Goal: Find specific fact: Find specific fact

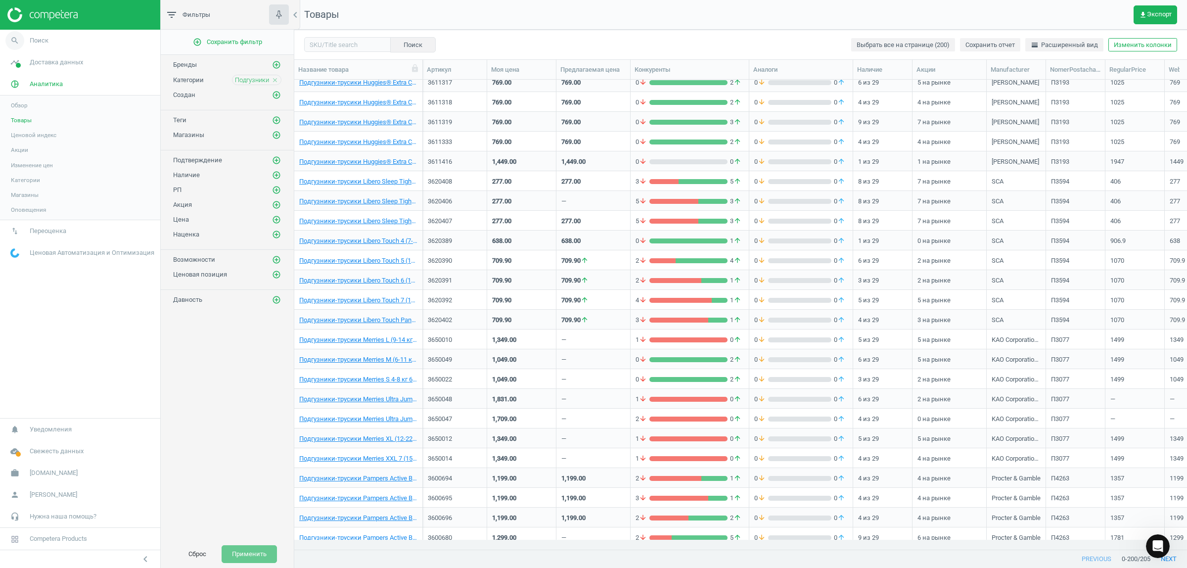
scroll to position [2322, 0]
click at [38, 43] on span "Поиск" at bounding box center [39, 40] width 19 height 9
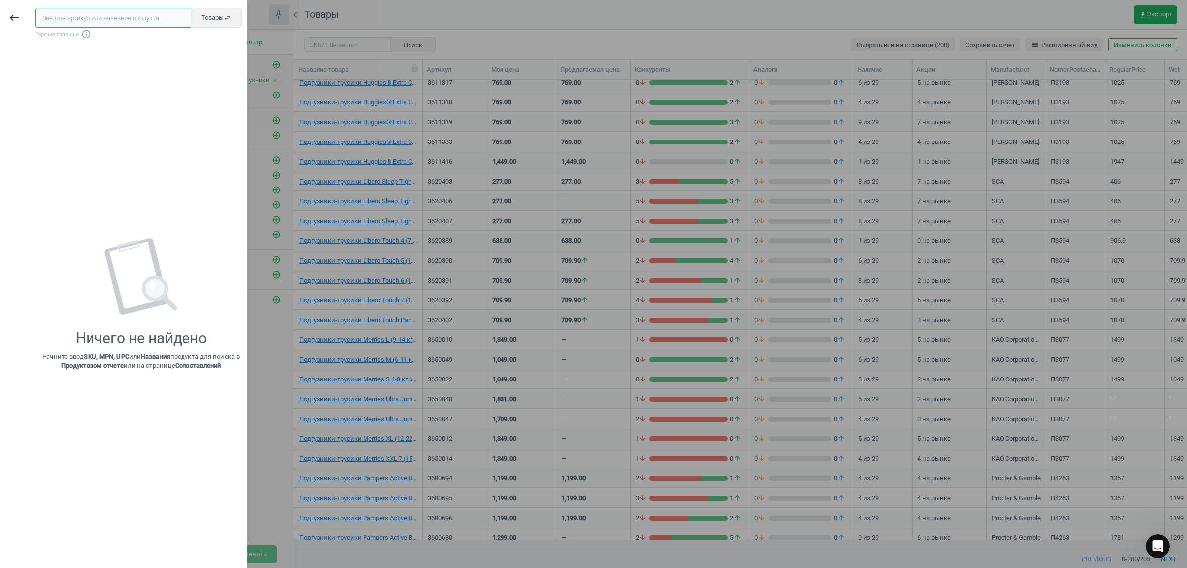
paste input "6111725"
type input "6111725"
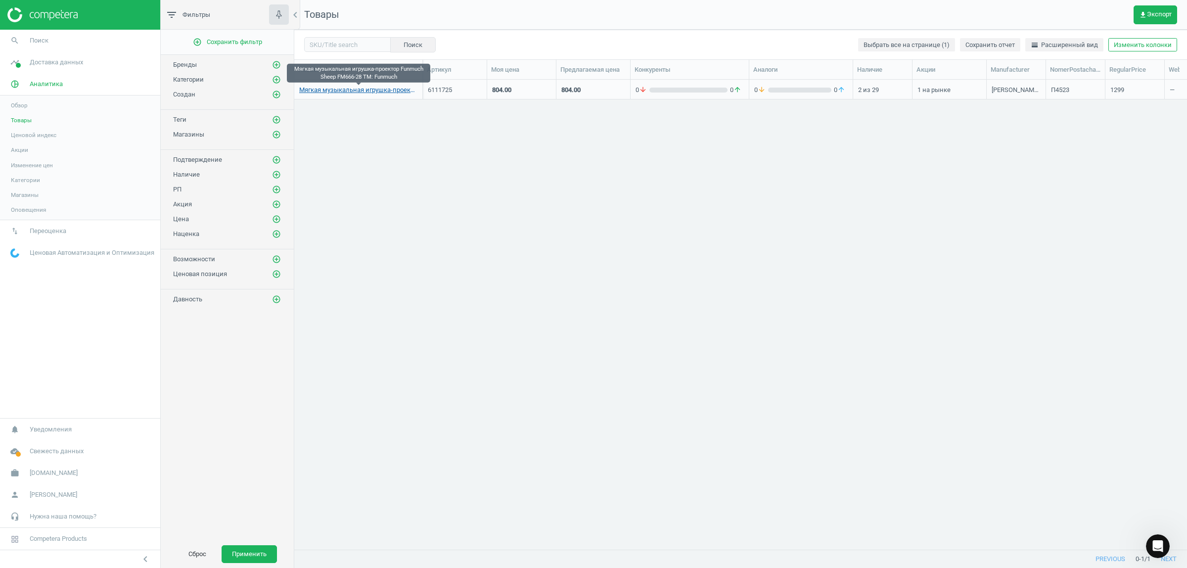
click at [328, 90] on link "Мягкая музыкальная игрушка-проектор Funmuch Sheep FM666-28 TM: Funmuch" at bounding box center [358, 90] width 118 height 9
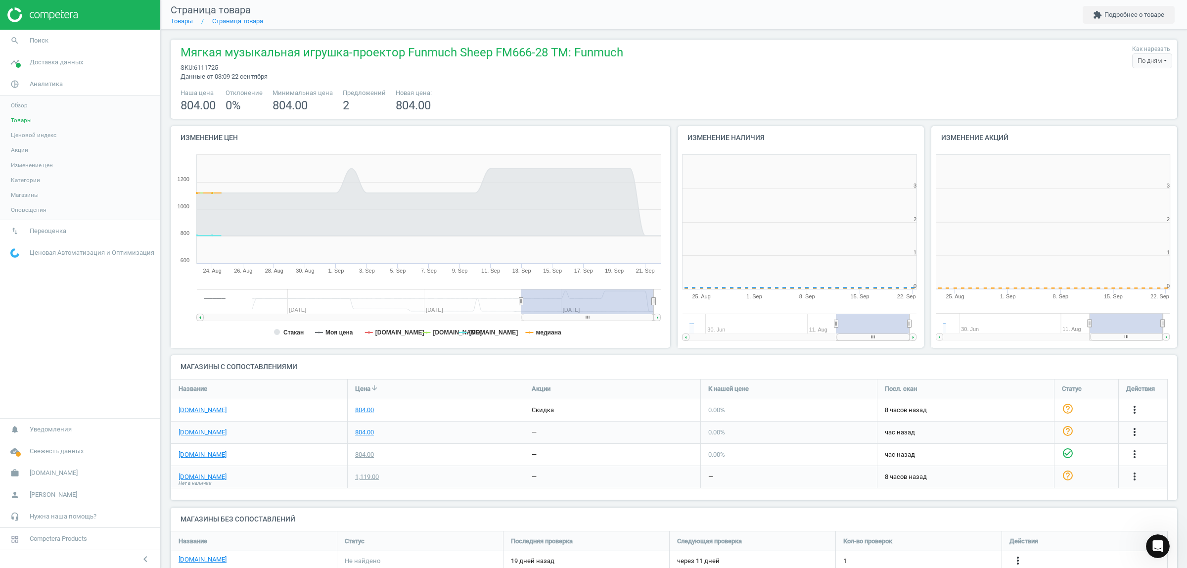
scroll to position [217, 263]
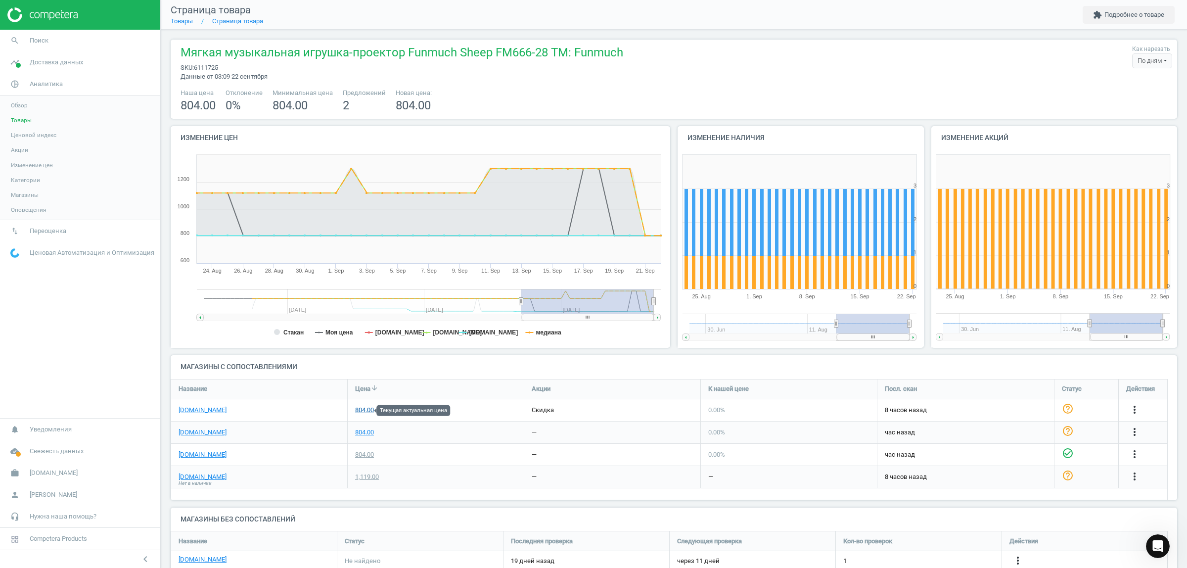
click at [357, 411] on div "804.00" at bounding box center [364, 410] width 19 height 9
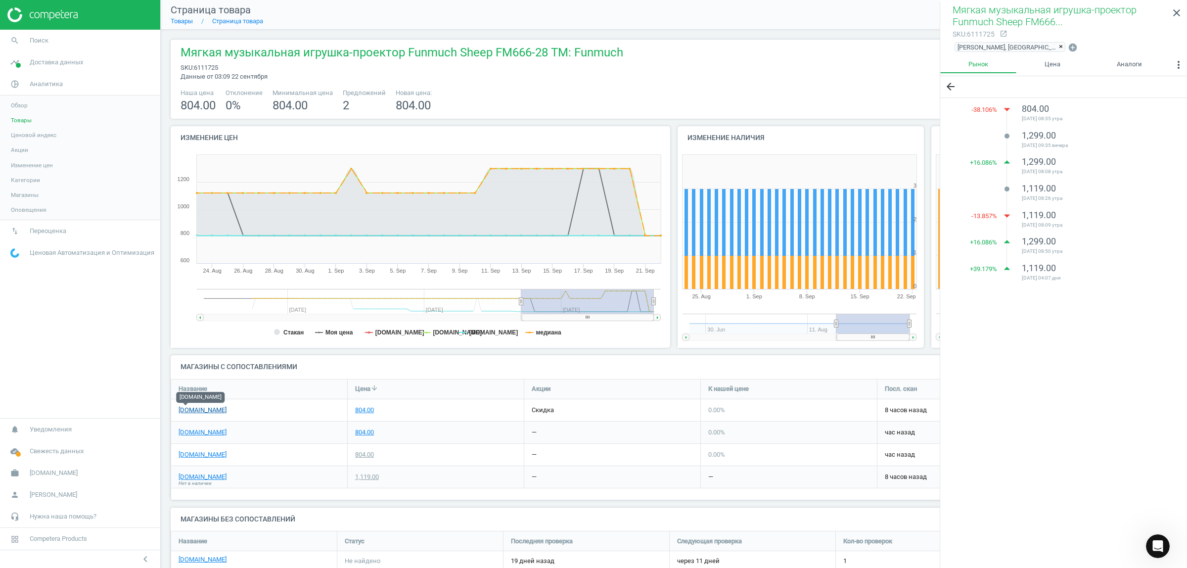
click at [181, 412] on link "[DOMAIN_NAME]" at bounding box center [203, 410] width 48 height 9
click at [186, 432] on link "[DOMAIN_NAME]" at bounding box center [203, 432] width 48 height 9
